Goal: Book appointment/travel/reservation

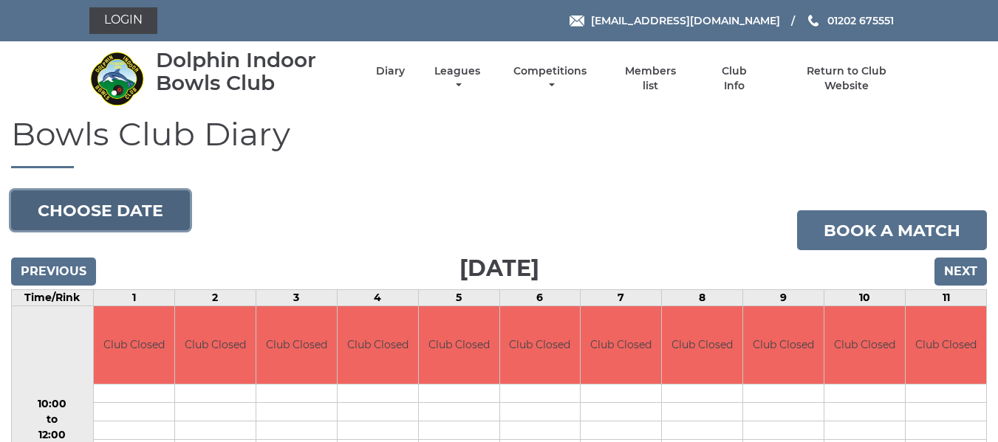
click at [97, 209] on button "Choose date" at bounding box center [100, 211] width 179 height 40
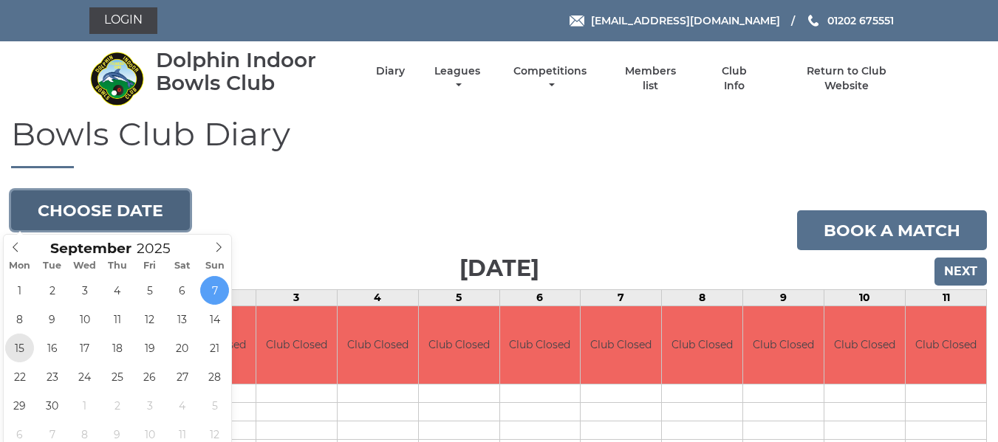
type input "[DATE]"
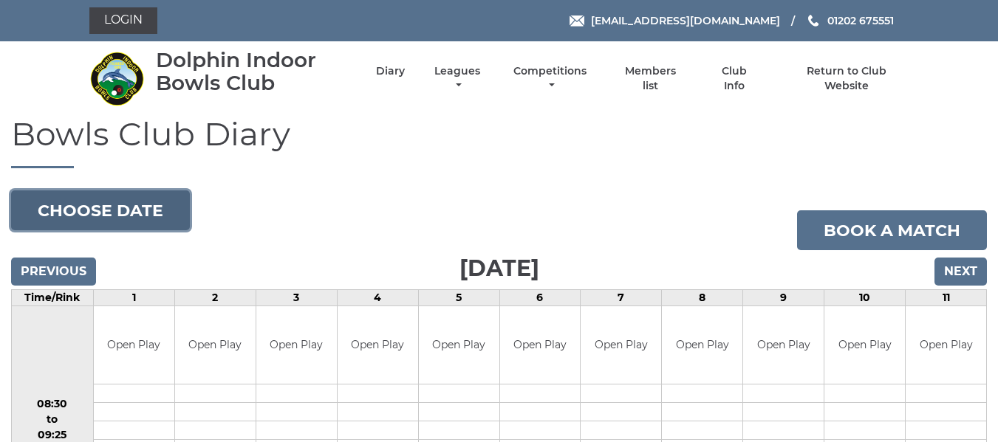
click at [139, 209] on button "Choose date" at bounding box center [100, 211] width 179 height 40
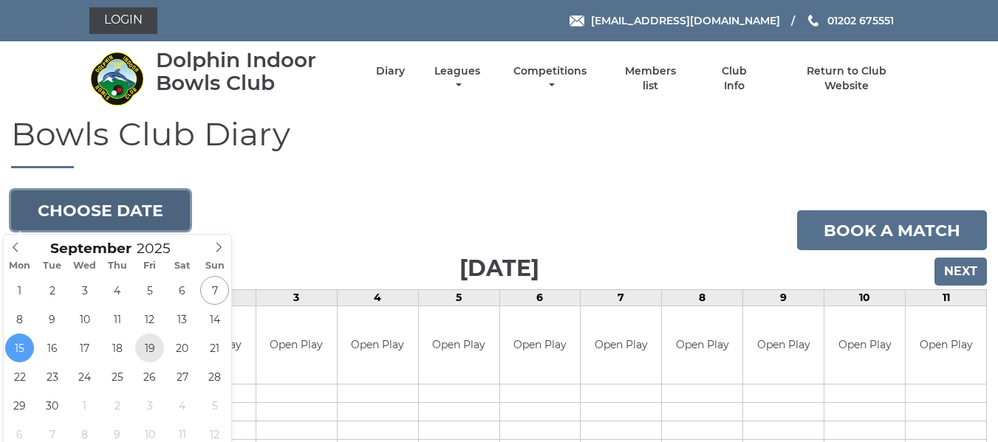
type input "2025-09-19"
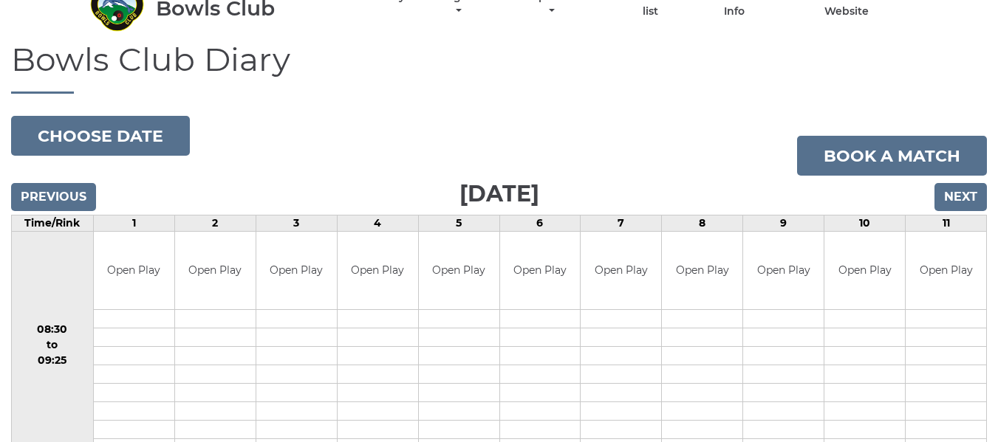
scroll to position [74, 0]
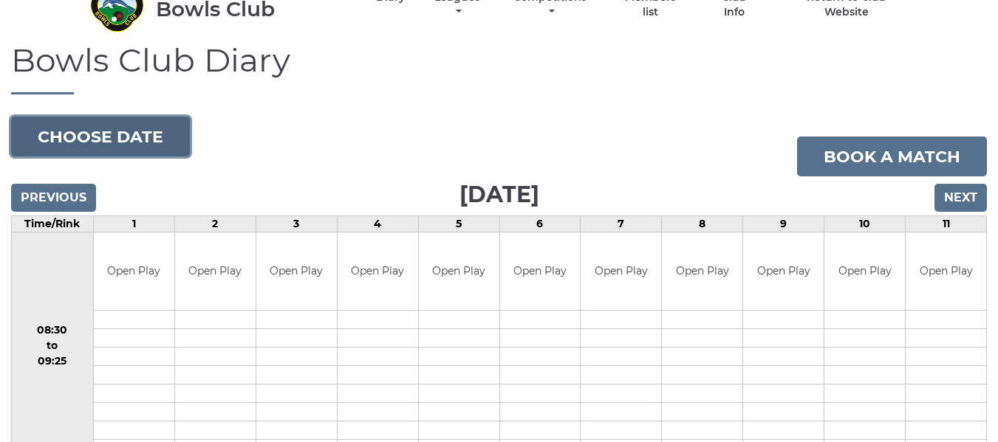
click at [100, 136] on button "Choose date" at bounding box center [100, 137] width 179 height 40
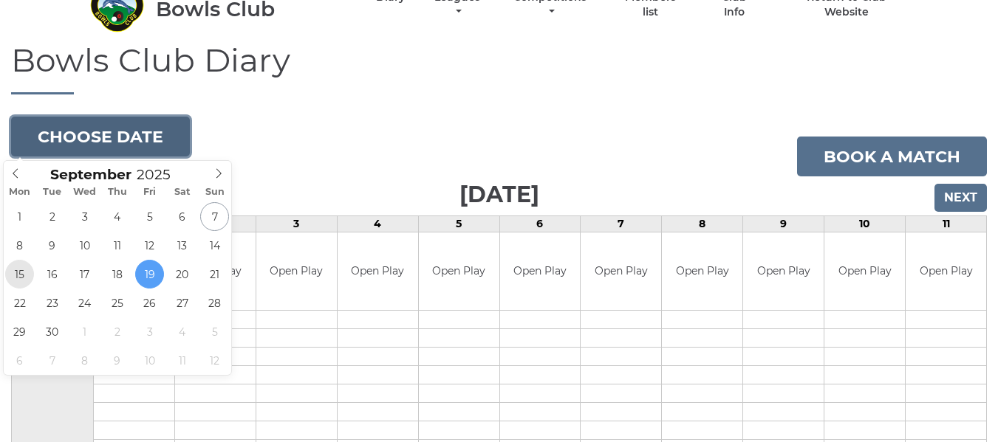
type input "[DATE]"
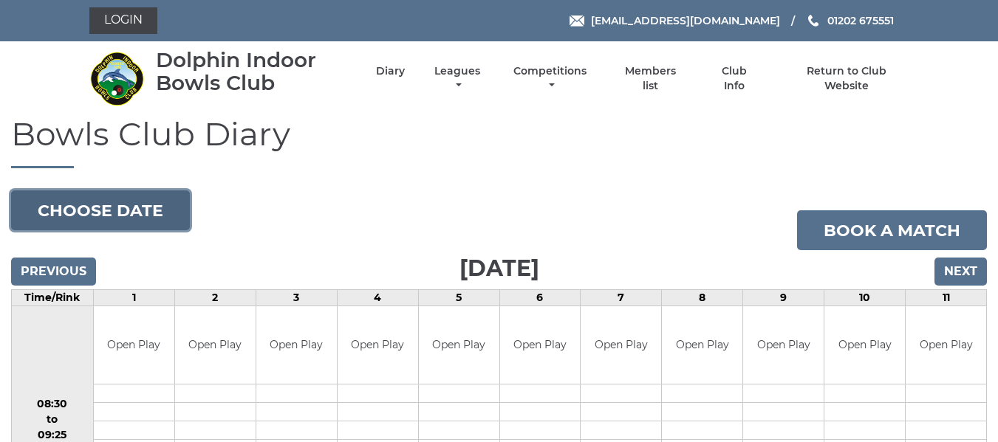
click at [119, 216] on button "Choose date" at bounding box center [100, 211] width 179 height 40
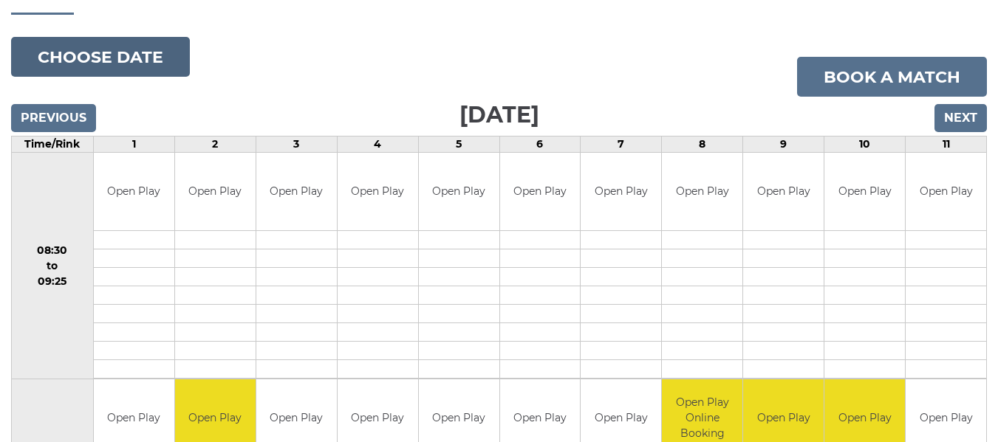
scroll to position [148, 0]
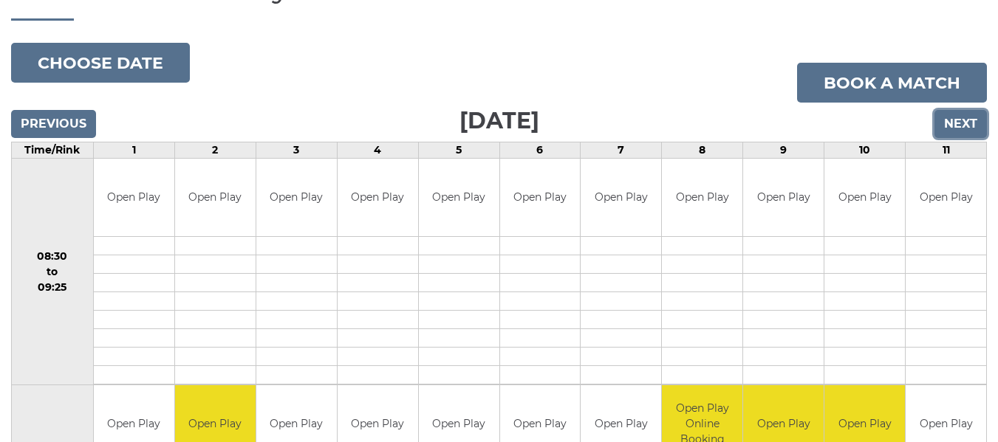
click at [962, 117] on input "Next" at bounding box center [960, 124] width 52 height 28
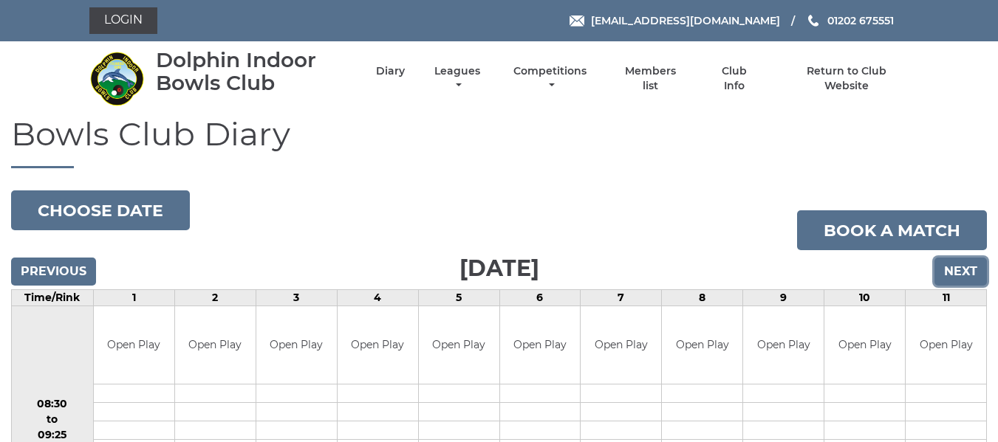
click at [966, 274] on input "Next" at bounding box center [960, 272] width 52 height 28
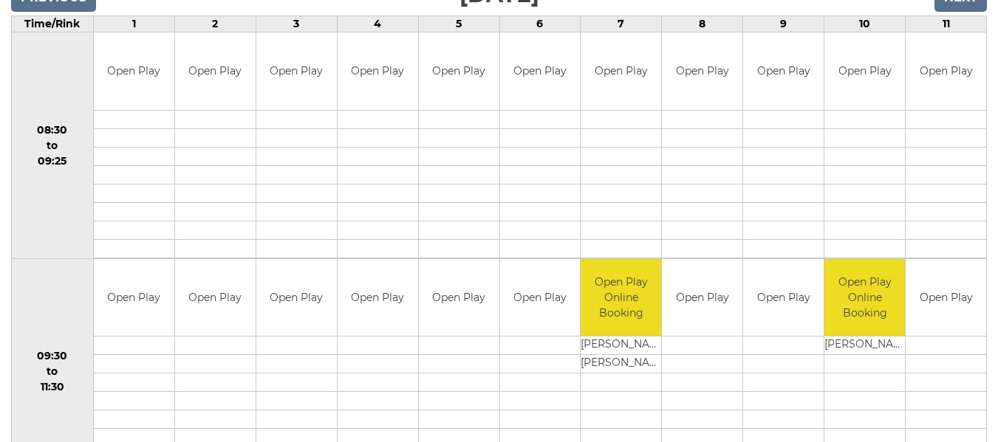
scroll to position [171, 0]
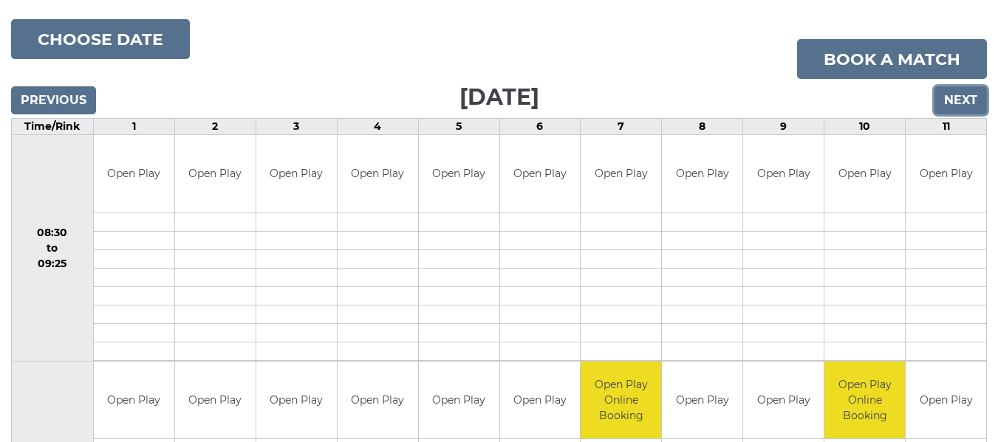
click at [950, 101] on input "Next" at bounding box center [960, 100] width 52 height 28
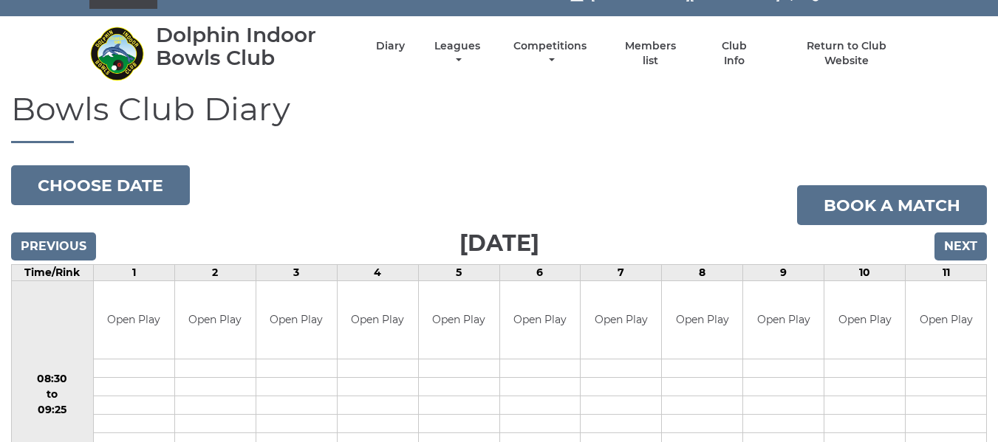
scroll to position [15, 0]
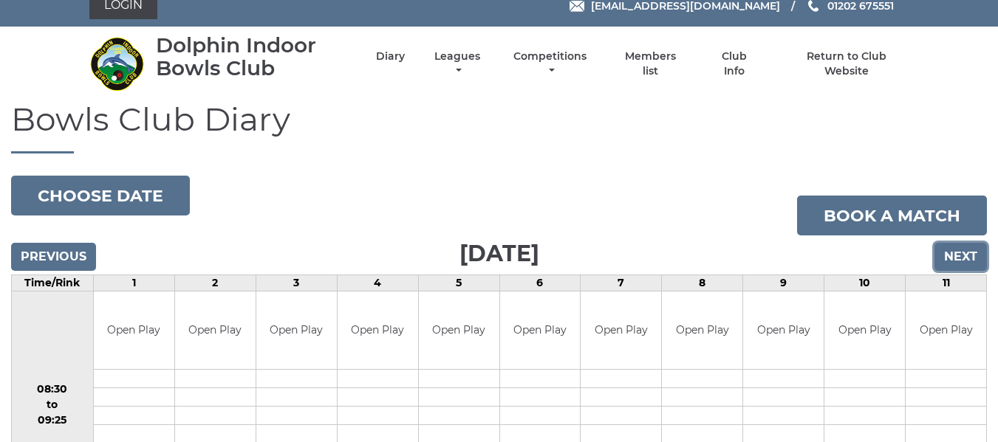
click at [953, 253] on input "Next" at bounding box center [960, 257] width 52 height 28
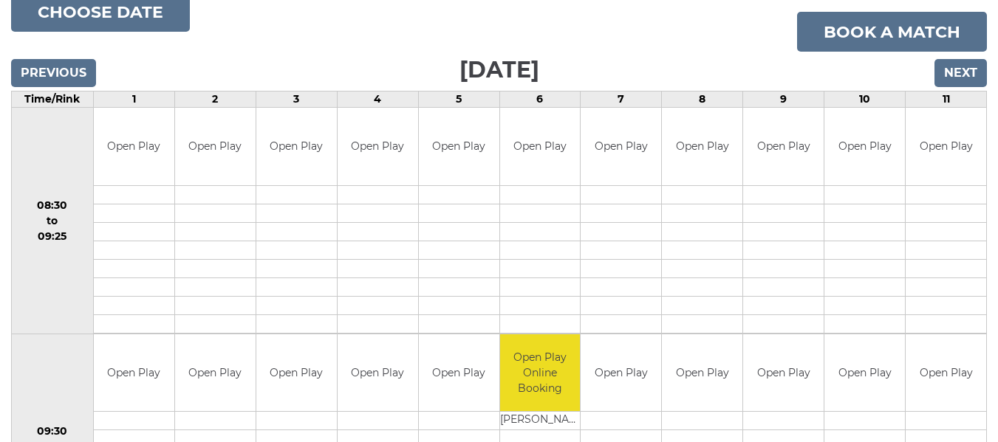
scroll to position [195, 0]
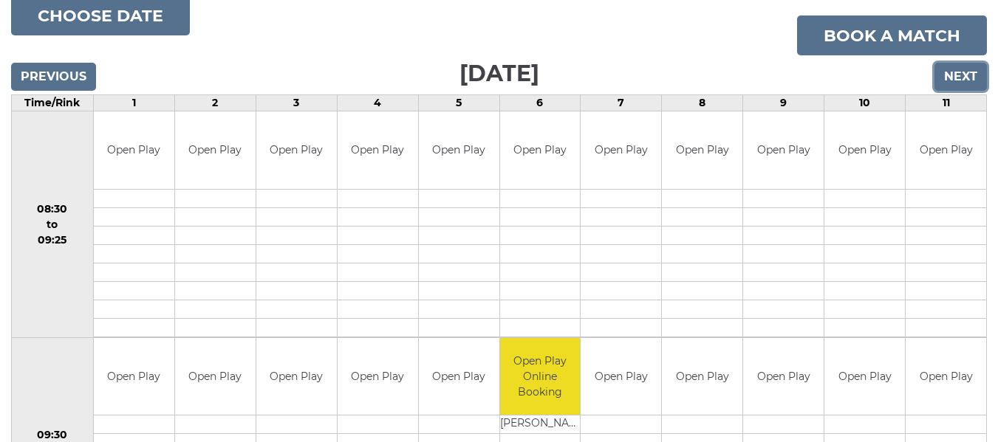
click at [966, 77] on input "Next" at bounding box center [960, 77] width 52 height 28
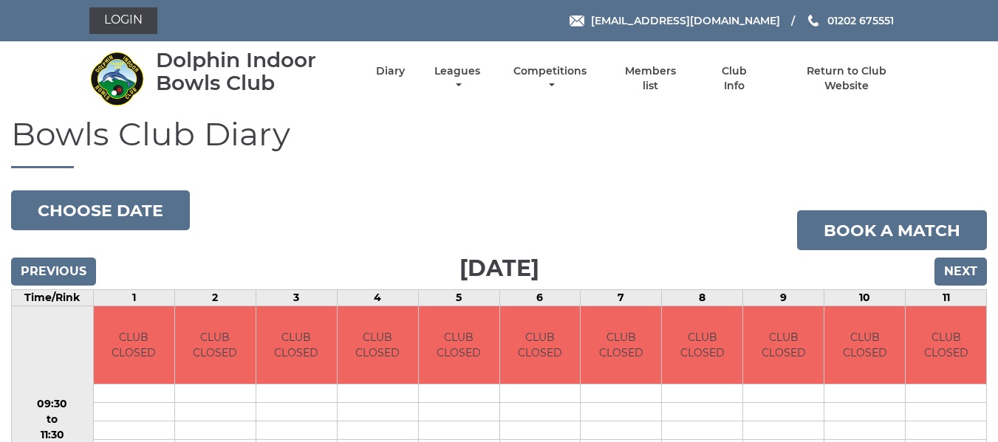
click at [965, 77] on nav "Dolphin Indoor Bowls Club Diary Leagues Club leagues - Winter 2025/2026 Club le…" at bounding box center [499, 78] width 998 height 75
click at [967, 262] on input "Next" at bounding box center [960, 272] width 52 height 28
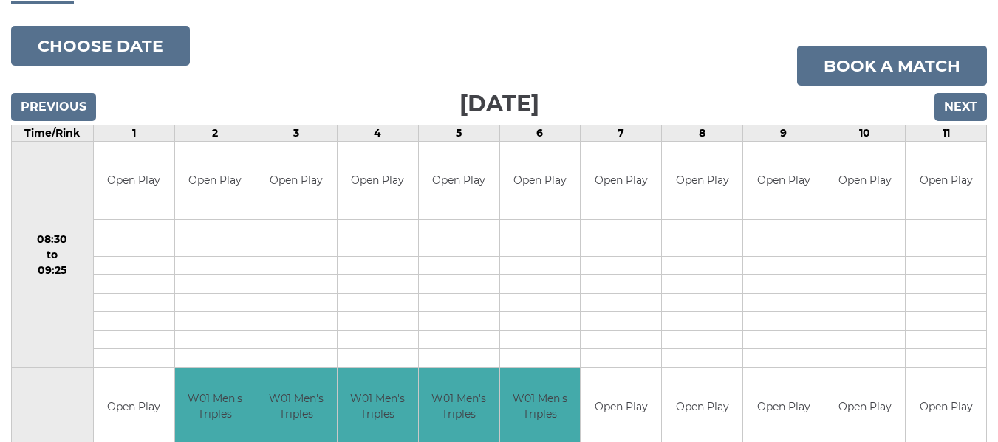
scroll to position [148, 0]
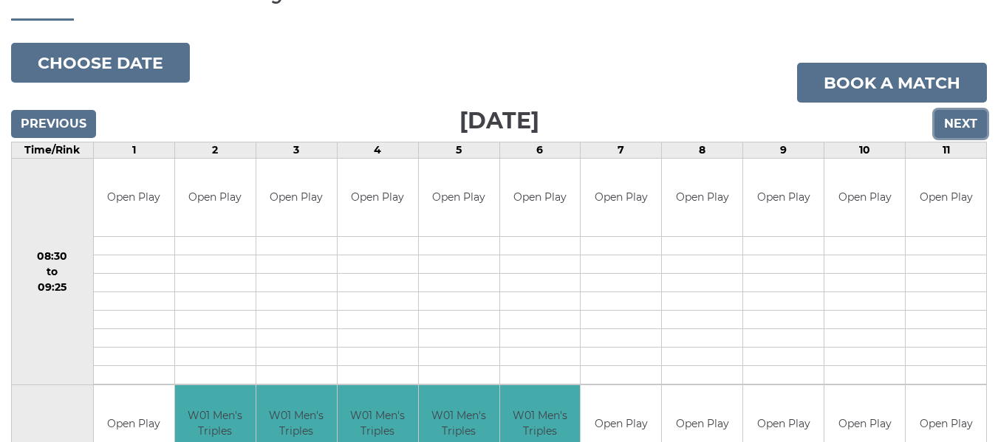
click at [958, 121] on input "Next" at bounding box center [960, 124] width 52 height 28
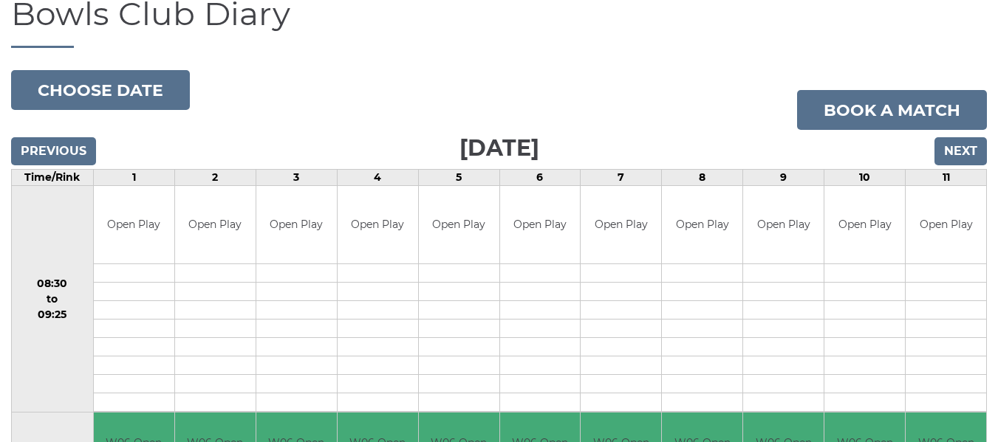
scroll to position [45, 0]
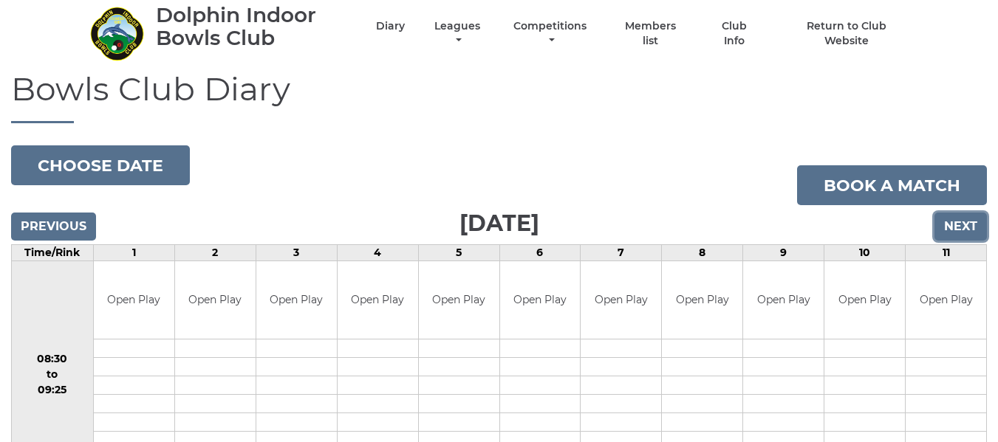
click at [950, 235] on input "Next" at bounding box center [960, 227] width 52 height 28
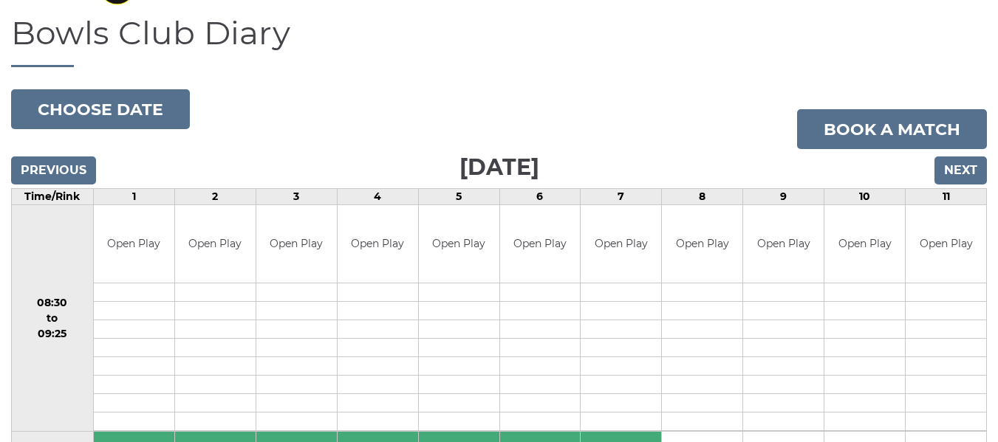
scroll to position [74, 0]
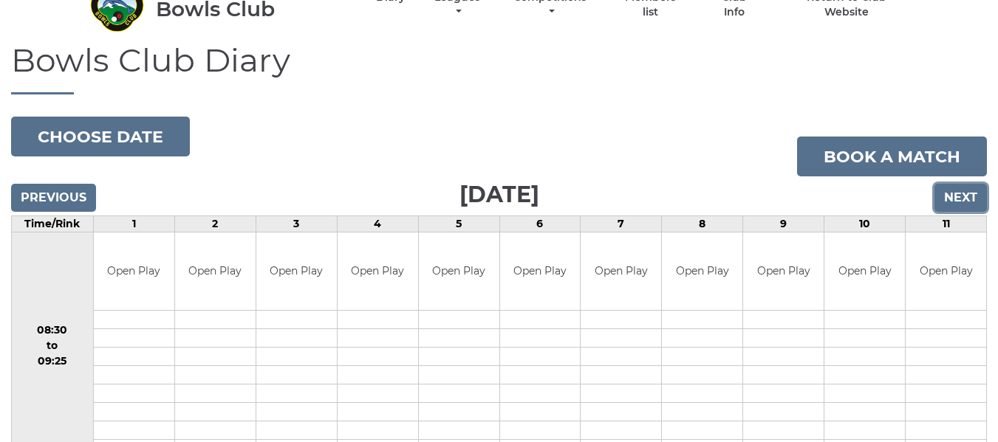
click at [955, 203] on input "Next" at bounding box center [960, 198] width 52 height 28
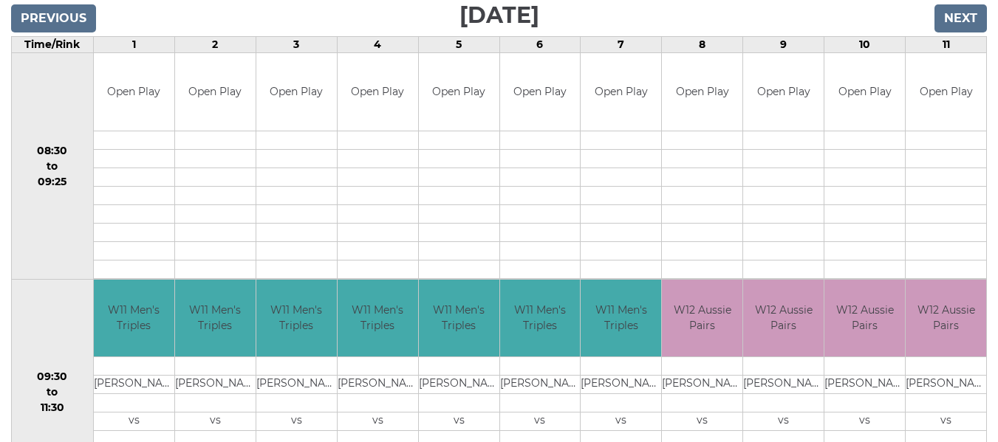
scroll to position [222, 0]
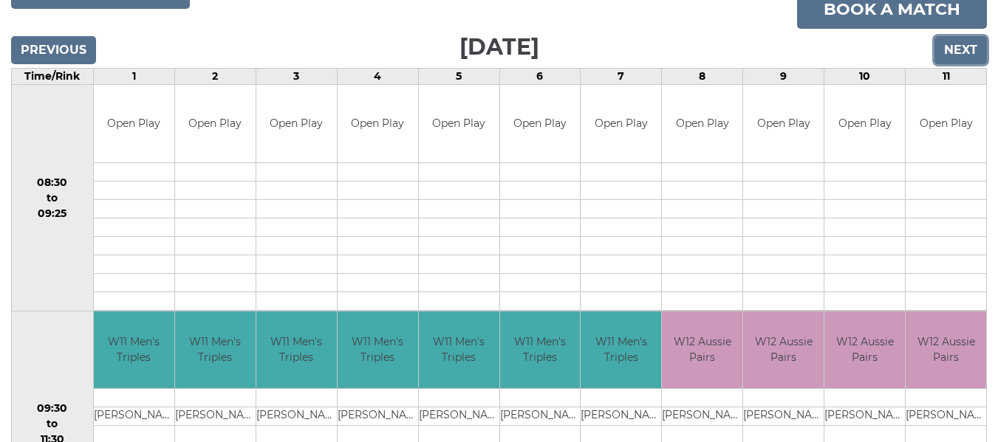
click at [971, 49] on input "Next" at bounding box center [960, 50] width 52 height 28
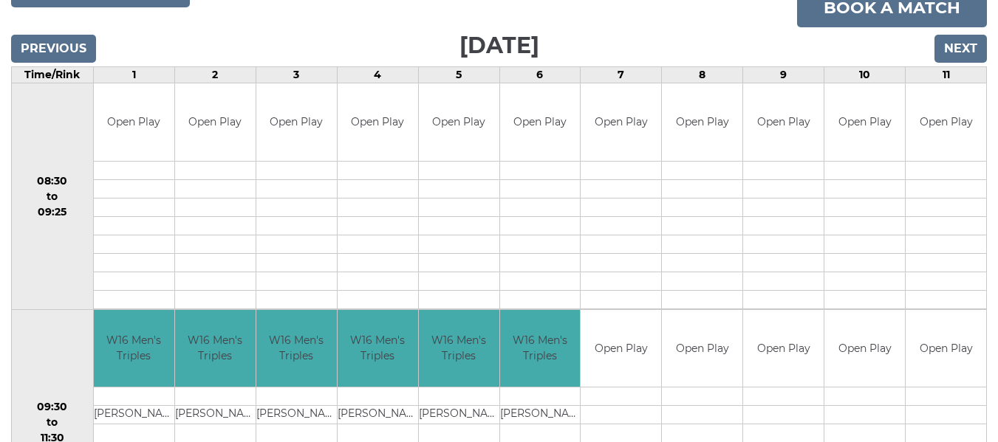
scroll to position [222, 0]
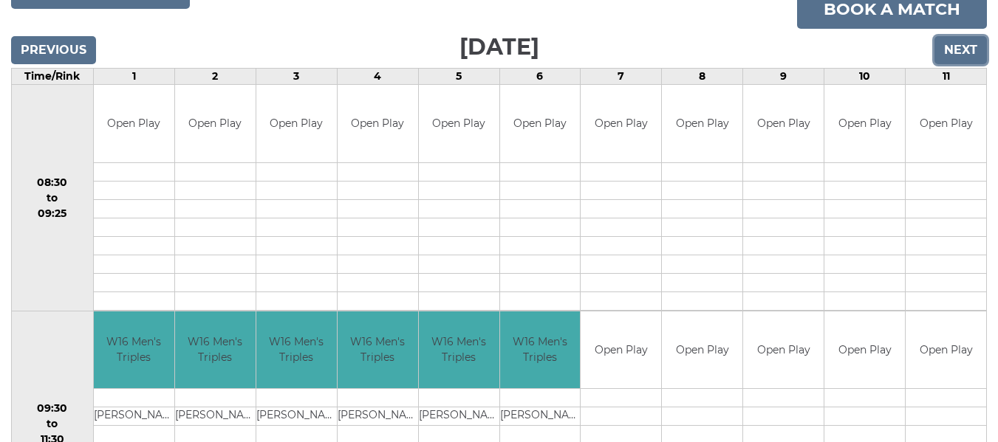
click at [965, 50] on input "Next" at bounding box center [960, 50] width 52 height 28
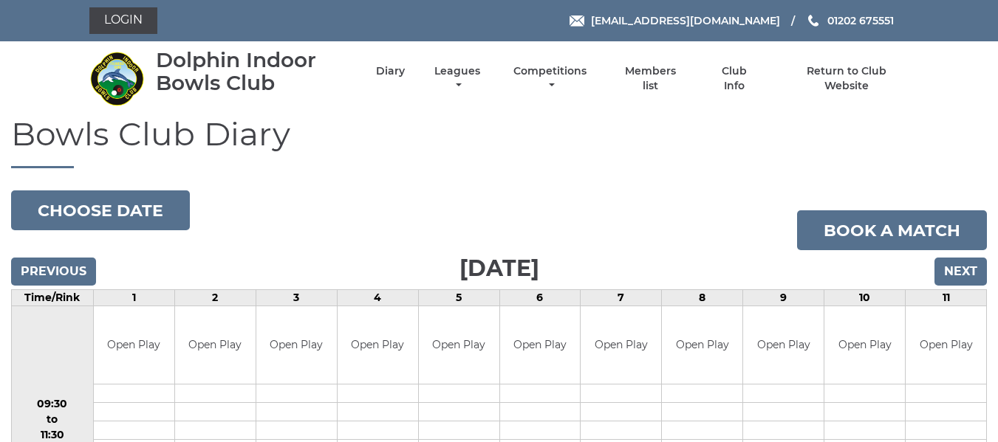
click at [965, 50] on nav "Dolphin Indoor Bowls Club Diary Leagues Club leagues - Winter 2025/2026 Club le…" at bounding box center [499, 78] width 998 height 75
click at [948, 272] on input "Next" at bounding box center [960, 272] width 52 height 28
click at [949, 272] on input "Next" at bounding box center [960, 272] width 52 height 28
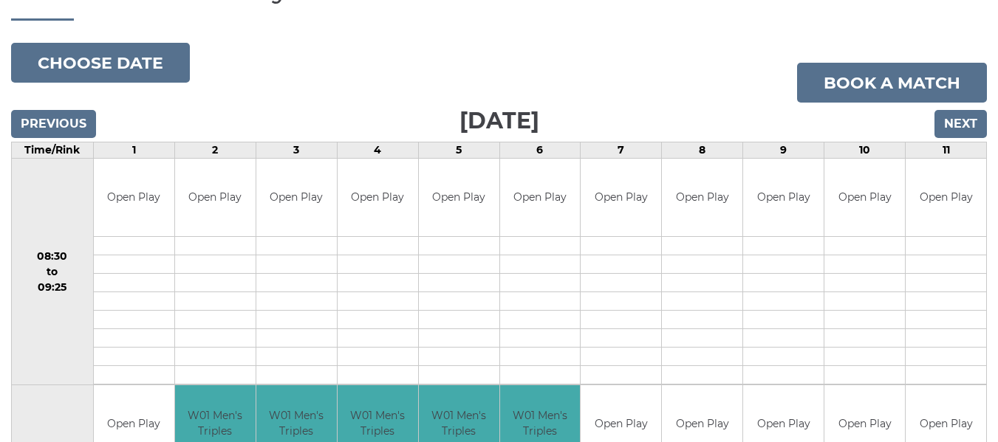
scroll to position [74, 0]
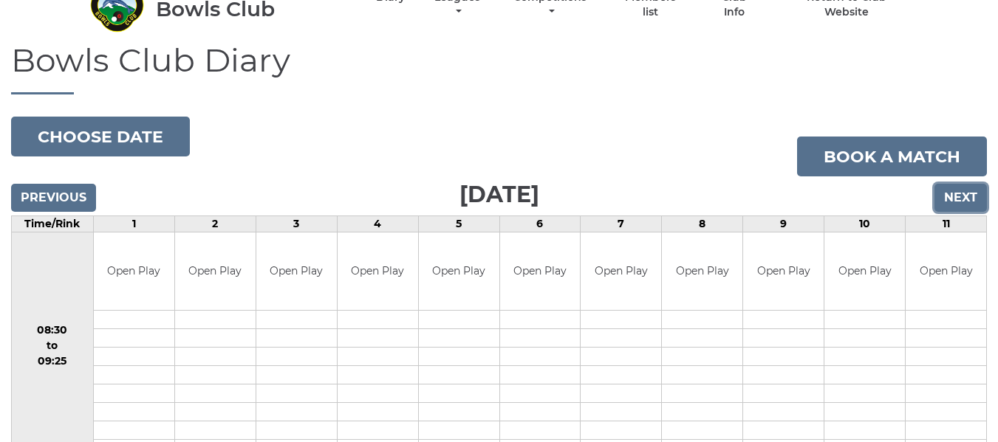
click at [962, 191] on input "Next" at bounding box center [960, 198] width 52 height 28
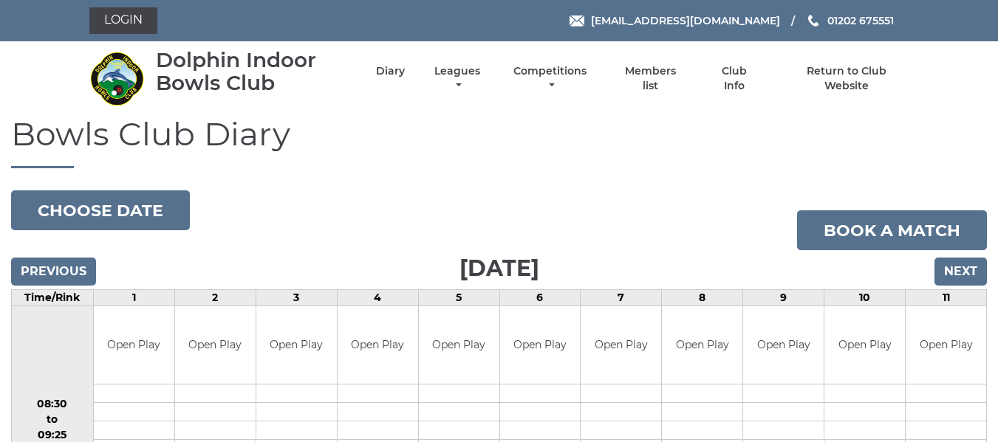
click at [954, 271] on input "Next" at bounding box center [960, 272] width 52 height 28
click at [954, 272] on input "Next" at bounding box center [960, 272] width 52 height 28
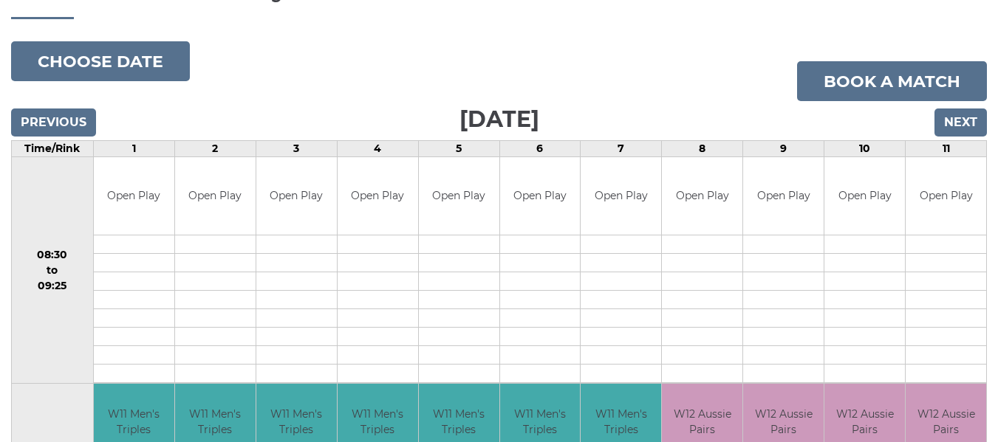
scroll to position [148, 0]
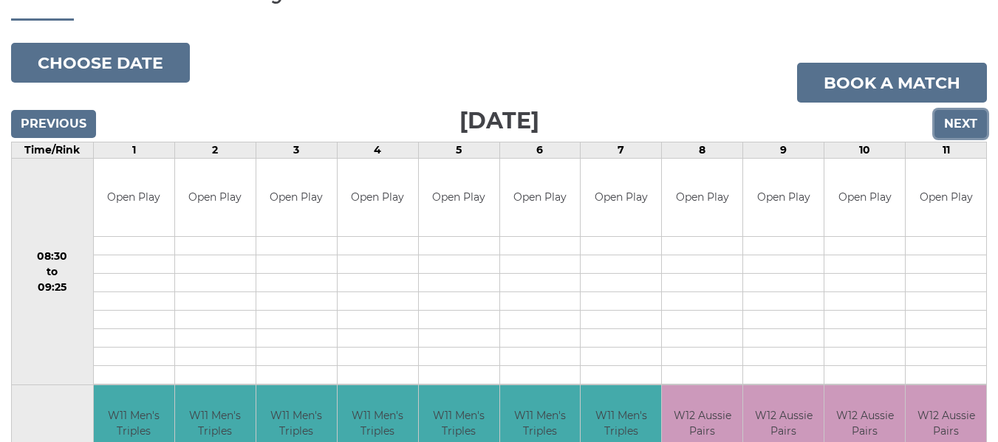
click at [968, 125] on input "Next" at bounding box center [960, 124] width 52 height 28
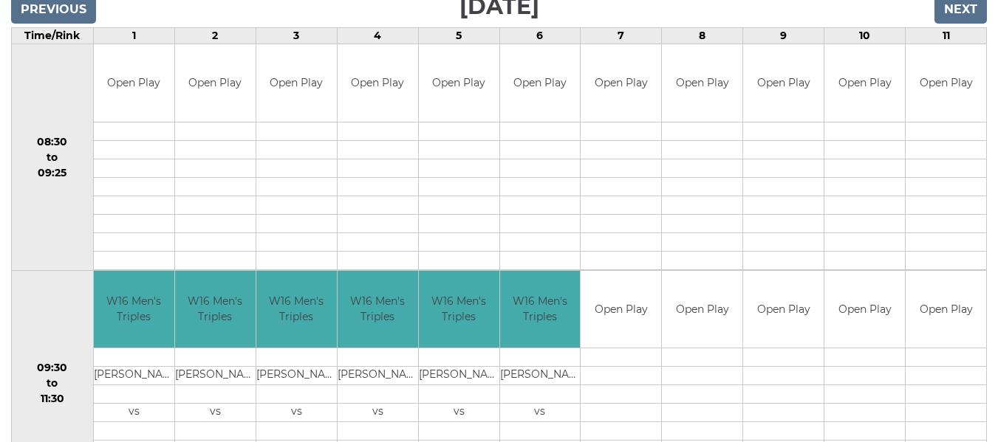
scroll to position [295, 0]
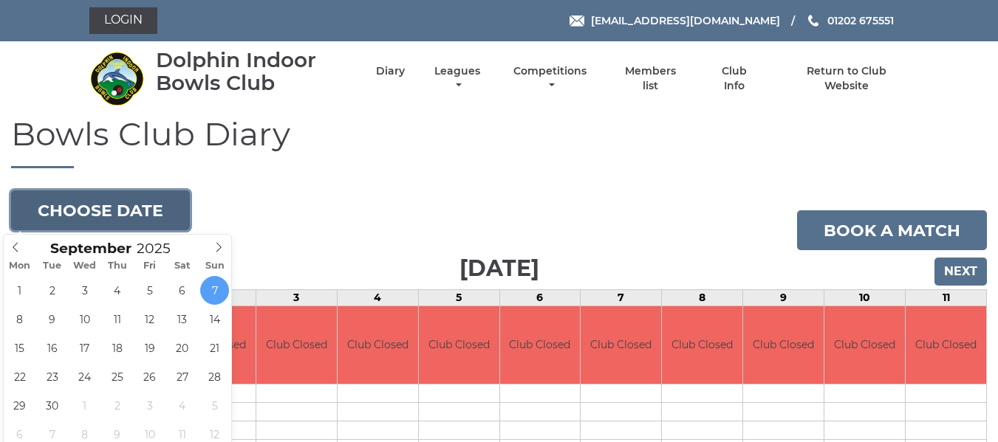
click at [112, 213] on button "Choose date" at bounding box center [100, 211] width 179 height 40
type input "[DATE]"
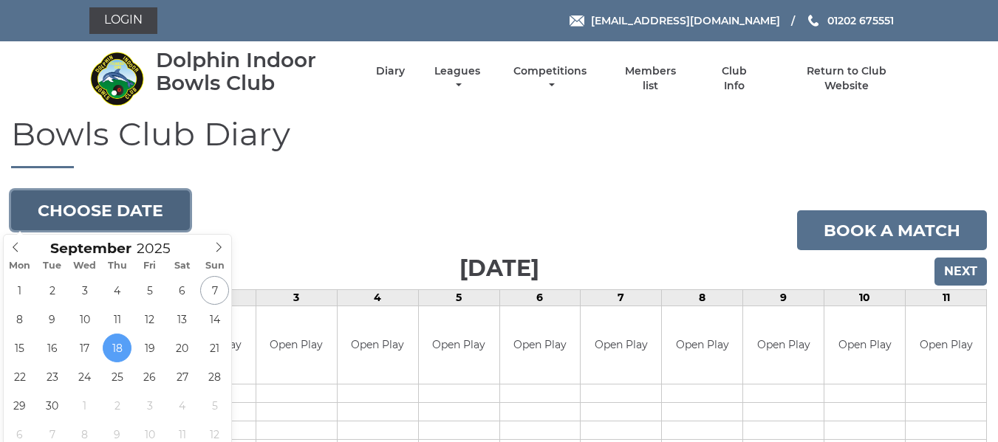
click at [150, 219] on button "Choose date" at bounding box center [100, 211] width 179 height 40
type input "[DATE]"
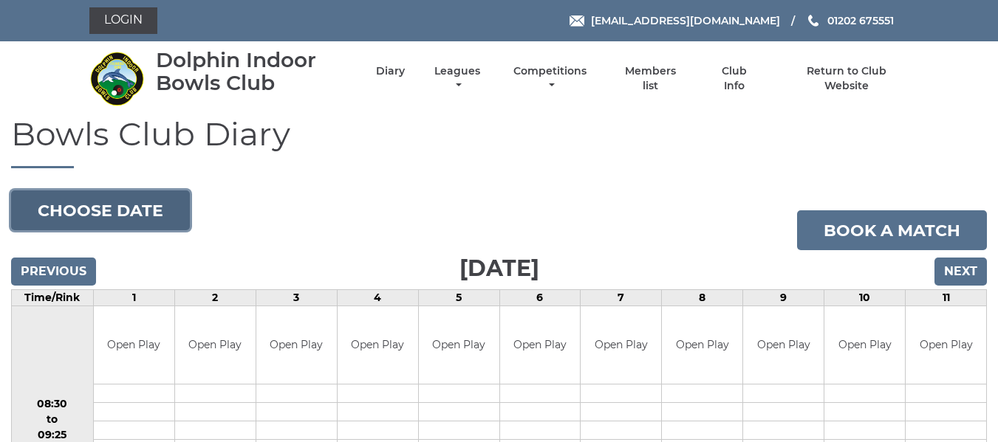
click at [156, 208] on button "Choose date" at bounding box center [100, 211] width 179 height 40
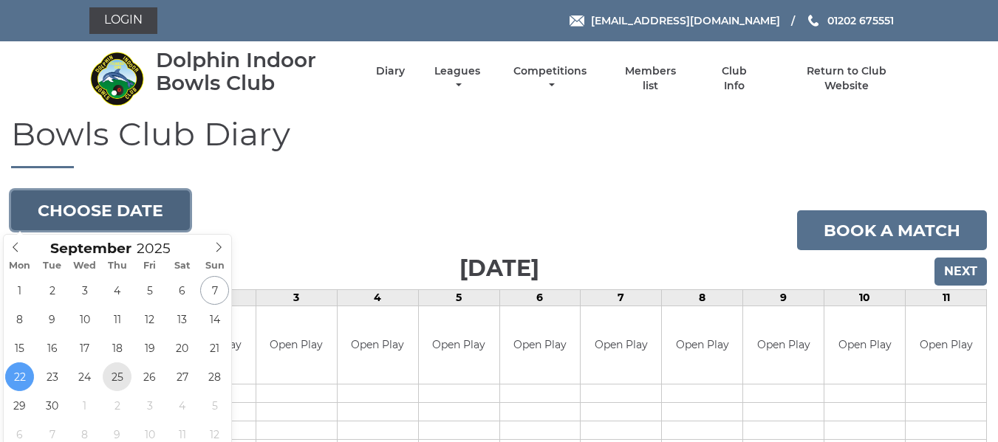
type input "2025-09-25"
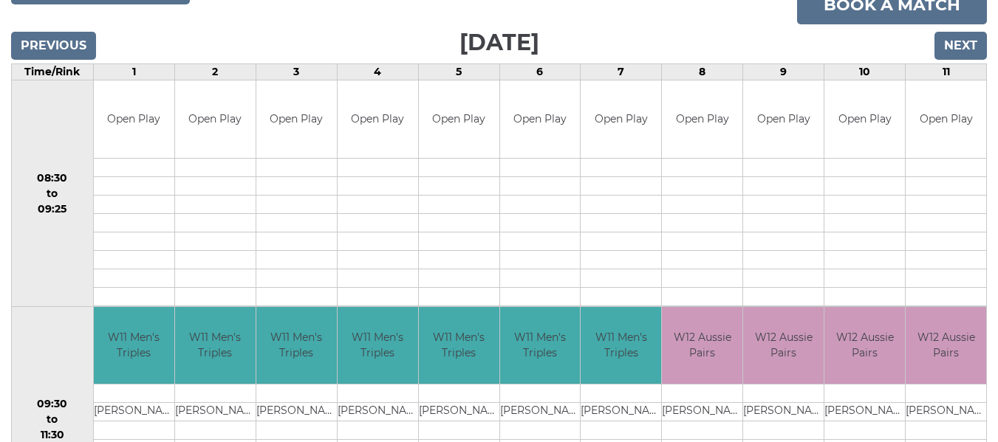
scroll to position [222, 0]
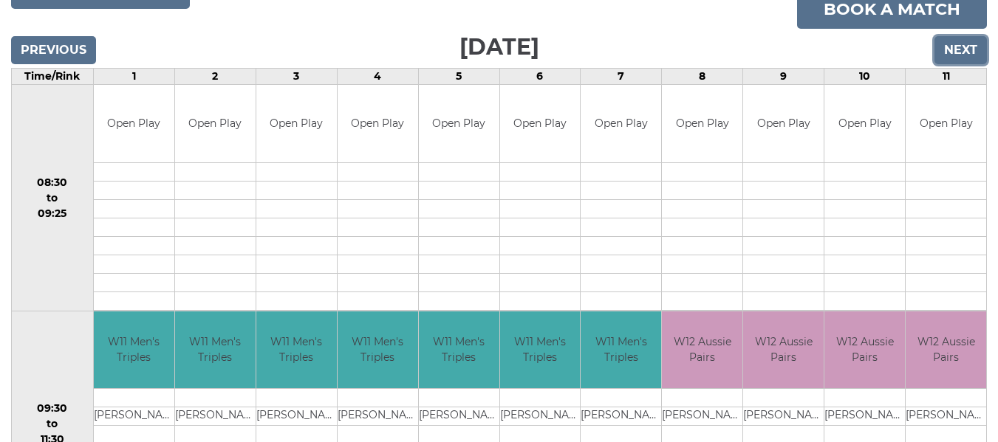
click at [967, 49] on input "Next" at bounding box center [960, 50] width 52 height 28
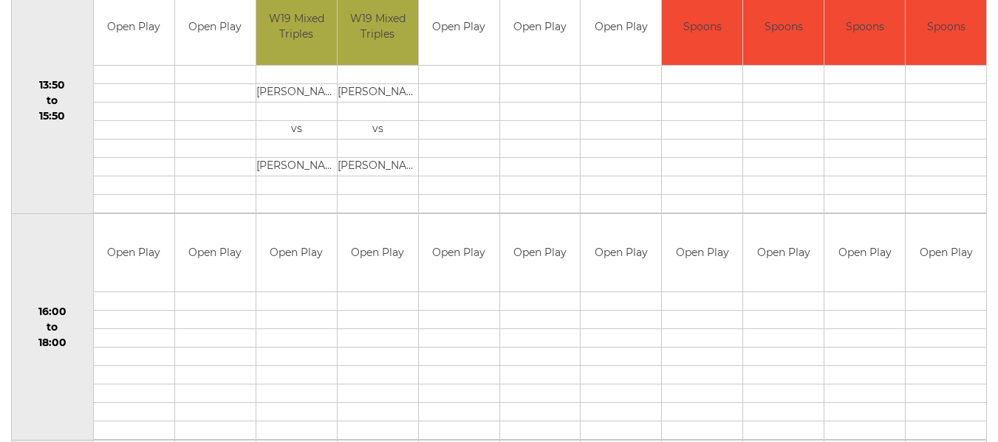
scroll to position [960, 0]
